Goal: Information Seeking & Learning: Check status

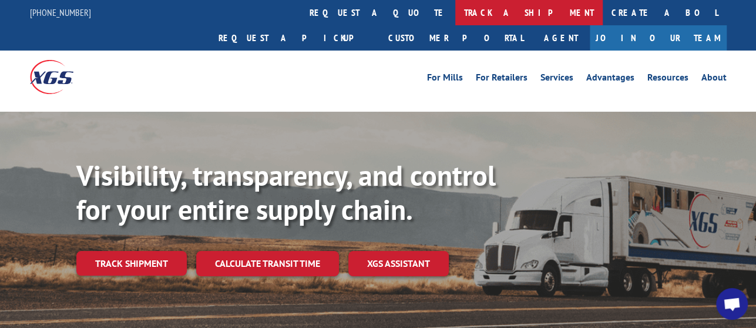
click at [455, 8] on link "track a shipment" at bounding box center [528, 12] width 147 height 25
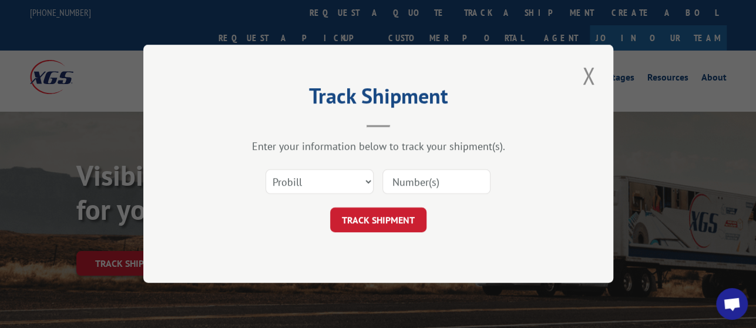
click at [418, 192] on input at bounding box center [436, 182] width 108 height 25
paste input "17536886"
type input "17536886"
click at [403, 209] on button "TRACK SHIPMENT" at bounding box center [378, 220] width 96 height 25
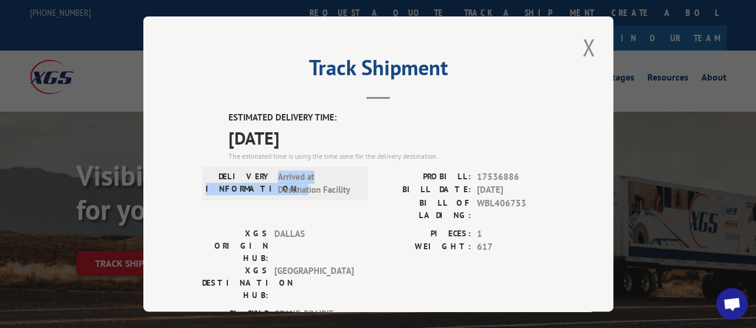
drag, startPoint x: 274, startPoint y: 172, endPoint x: 312, endPoint y: 179, distance: 38.3
click at [311, 179] on div "DELIVERY INFORMATION: Arrived at Destination Facility" at bounding box center [285, 183] width 159 height 26
click at [328, 181] on span "Arrived at Destination Facility" at bounding box center [317, 183] width 79 height 26
drag, startPoint x: 263, startPoint y: 187, endPoint x: 345, endPoint y: 187, distance: 82.3
click at [345, 187] on div "DELIVERY INFORMATION: Arrived at Destination Facility" at bounding box center [285, 183] width 159 height 26
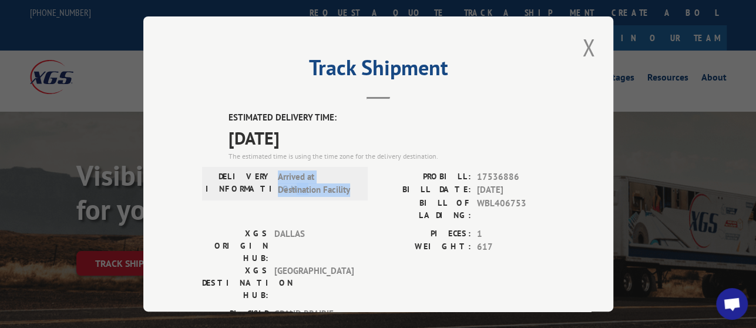
click at [347, 187] on span "Arrived at Destination Facility" at bounding box center [317, 183] width 79 height 26
